Goal: Task Accomplishment & Management: Use online tool/utility

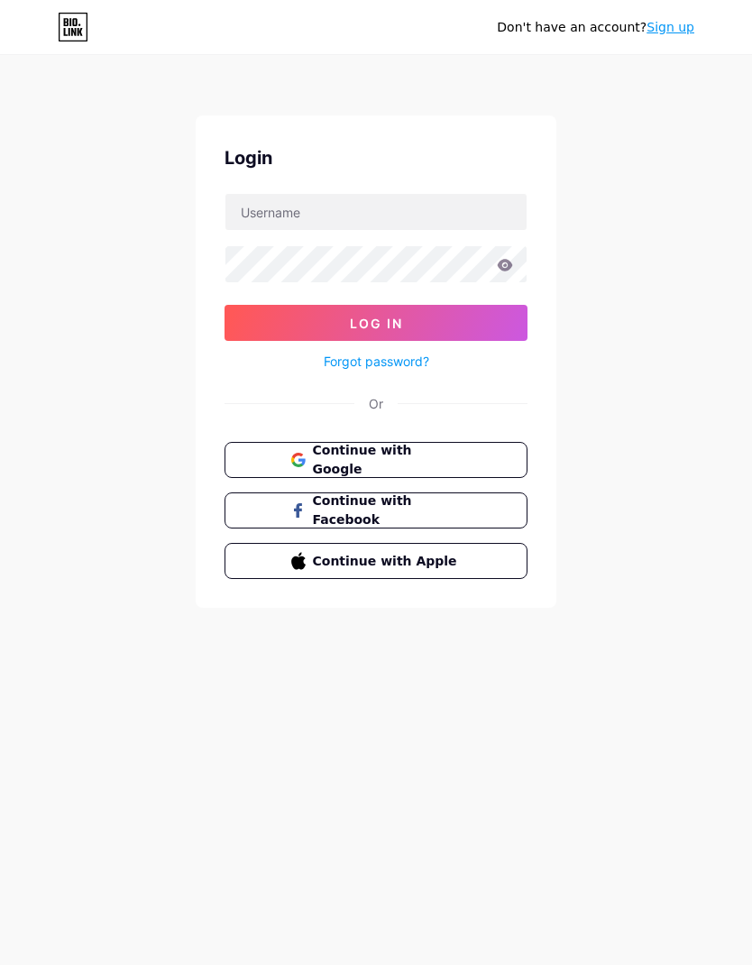
click at [461, 449] on span "Continue with Google" at bounding box center [387, 460] width 149 height 38
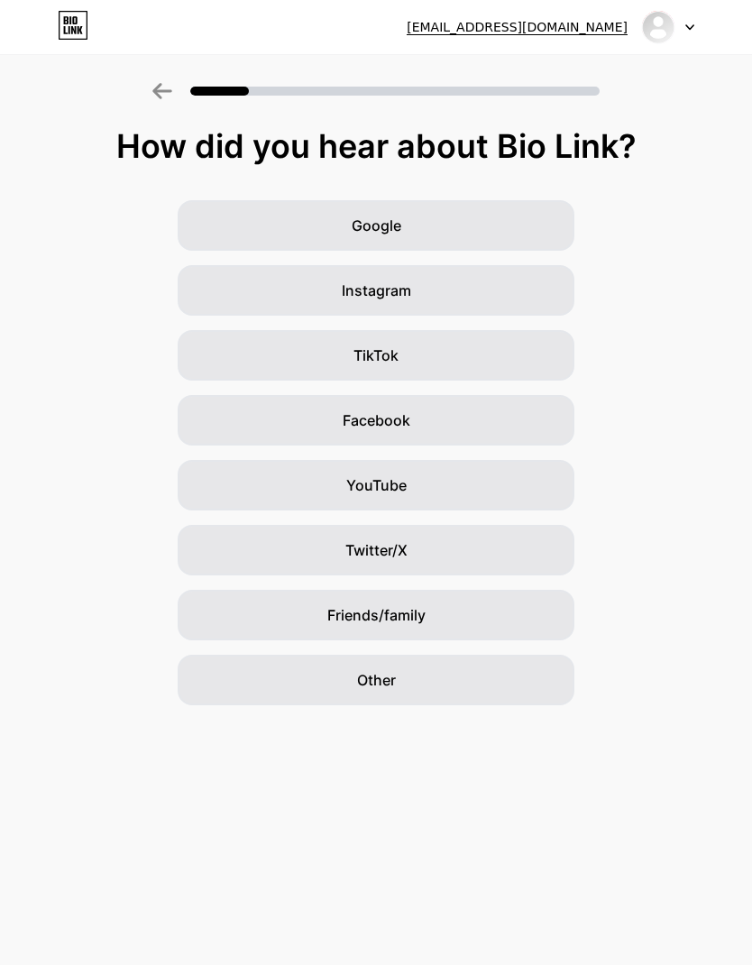
click at [503, 220] on div "Google" at bounding box center [376, 225] width 397 height 50
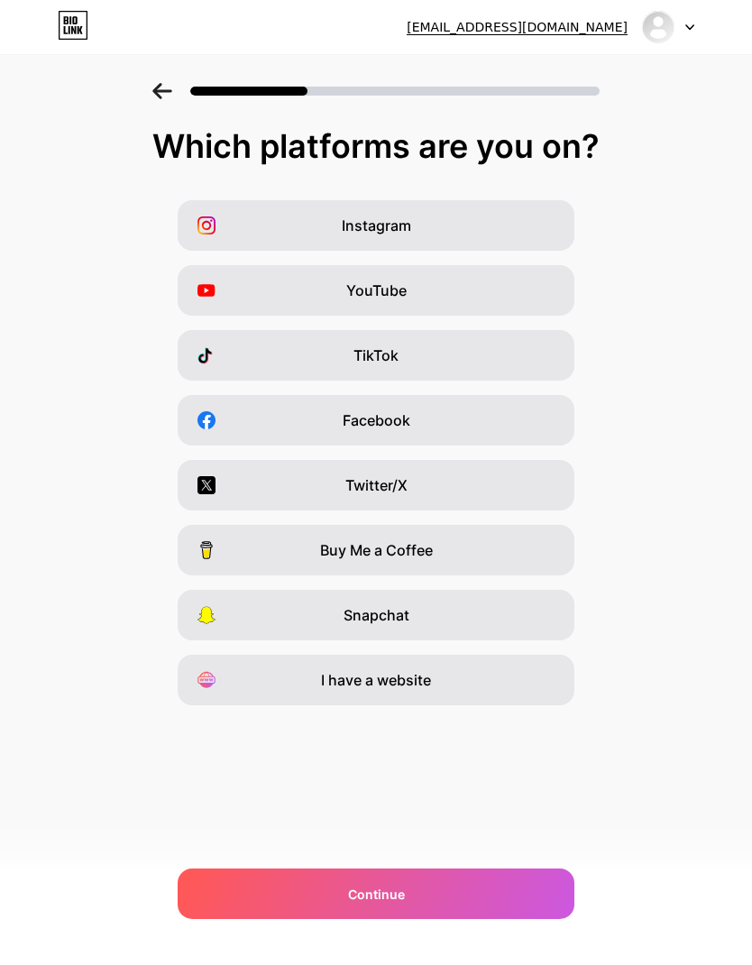
click at [485, 897] on div "Continue" at bounding box center [376, 893] width 397 height 50
click at [474, 903] on div "Continue" at bounding box center [376, 893] width 397 height 50
click at [465, 897] on div "Continue" at bounding box center [376, 893] width 397 height 50
click at [689, 35] on div at bounding box center [668, 27] width 52 height 32
click at [695, 109] on div at bounding box center [376, 85] width 752 height 63
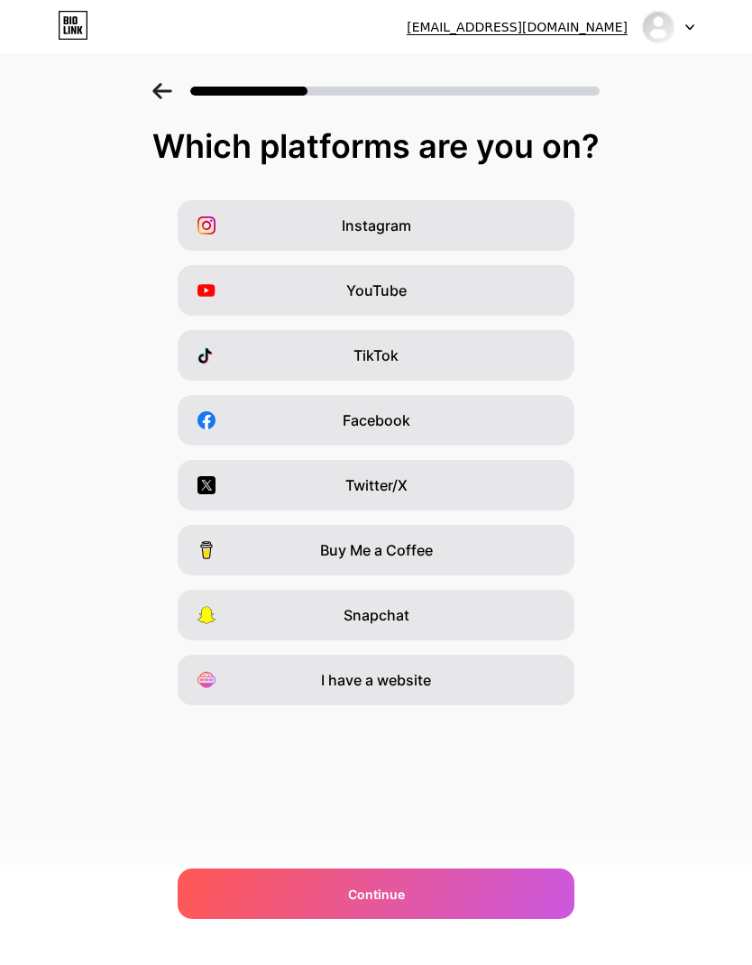
click at [656, 31] on img at bounding box center [658, 27] width 34 height 34
click at [689, 32] on div at bounding box center [668, 27] width 52 height 32
click at [693, 23] on div at bounding box center [668, 27] width 52 height 32
click at [618, 70] on li "Logout" at bounding box center [582, 74] width 224 height 49
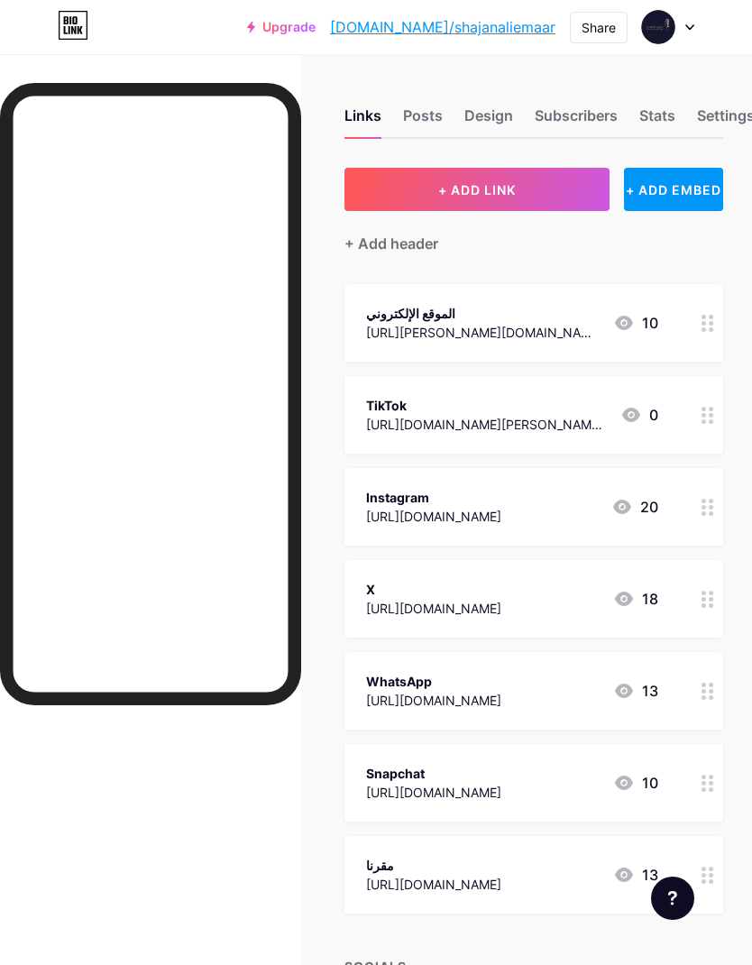
click at [710, 690] on circle at bounding box center [711, 691] width 5 height 5
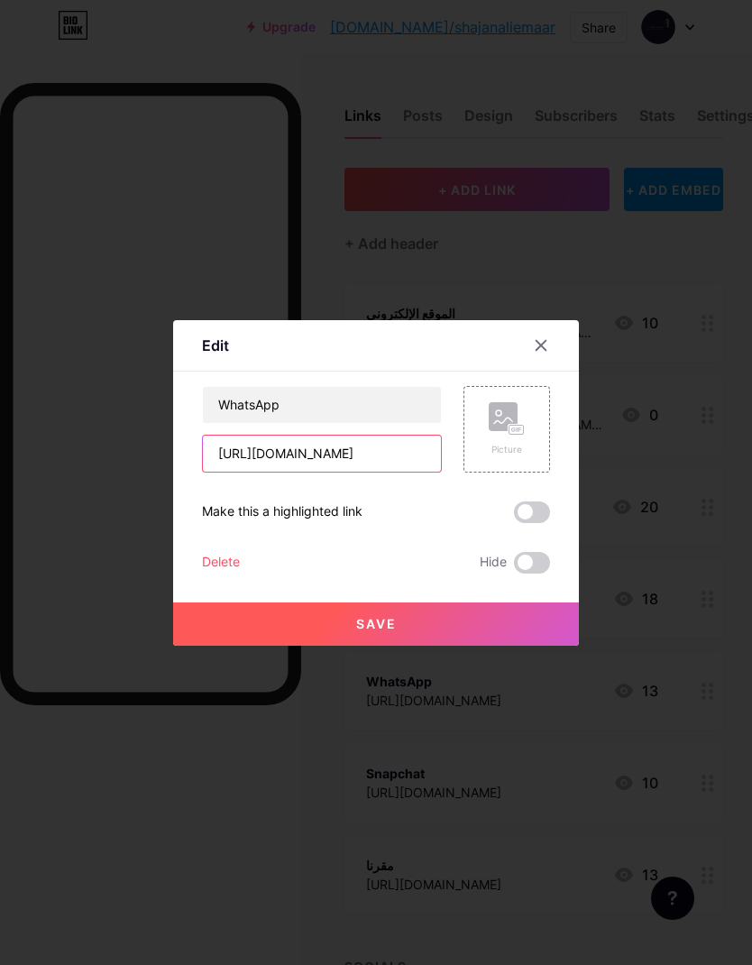
click at [380, 472] on input "[URL][DOMAIN_NAME]" at bounding box center [322, 453] width 238 height 36
click at [226, 472] on input "[URL][DOMAIN_NAME]" at bounding box center [322, 453] width 238 height 36
click at [231, 472] on input "[URL][DOMAIN_NAME]" at bounding box center [322, 453] width 238 height 36
click at [646, 395] on div at bounding box center [376, 482] width 752 height 965
